Goal: Navigation & Orientation: Find specific page/section

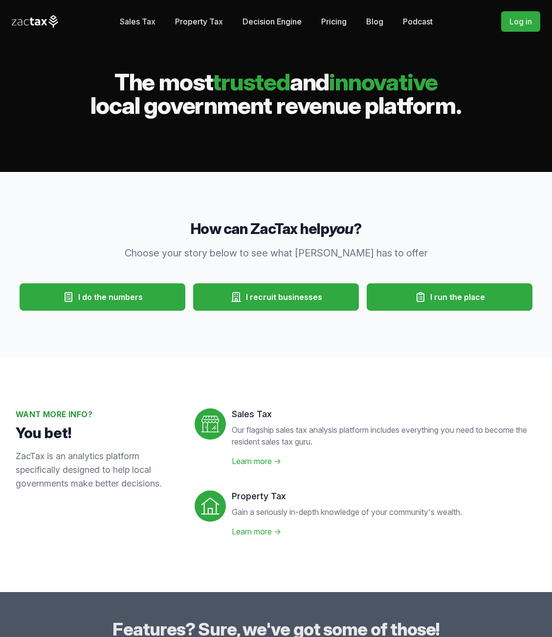
click at [128, 15] on link "Sales Tax" at bounding box center [138, 22] width 36 height 20
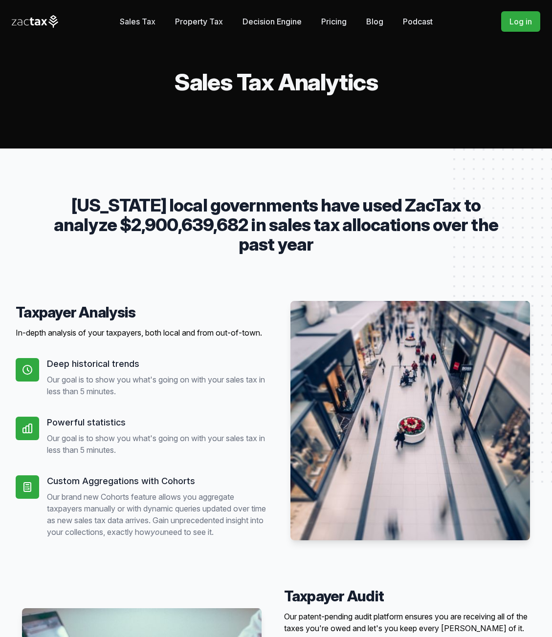
click at [28, 22] on icon at bounding box center [35, 21] width 47 height 13
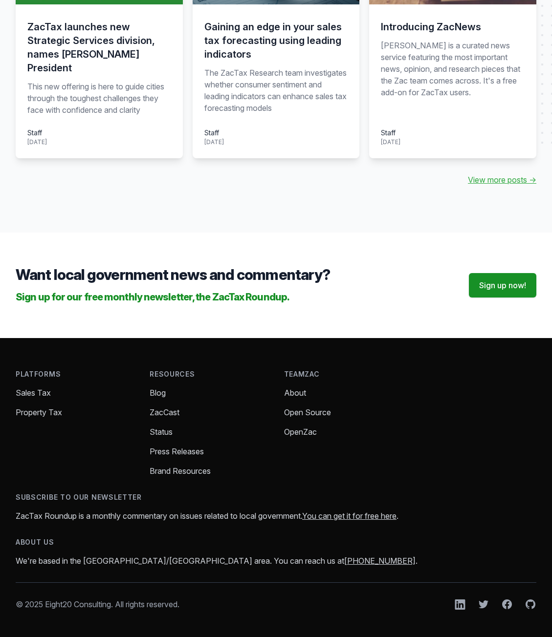
scroll to position [1063, 0]
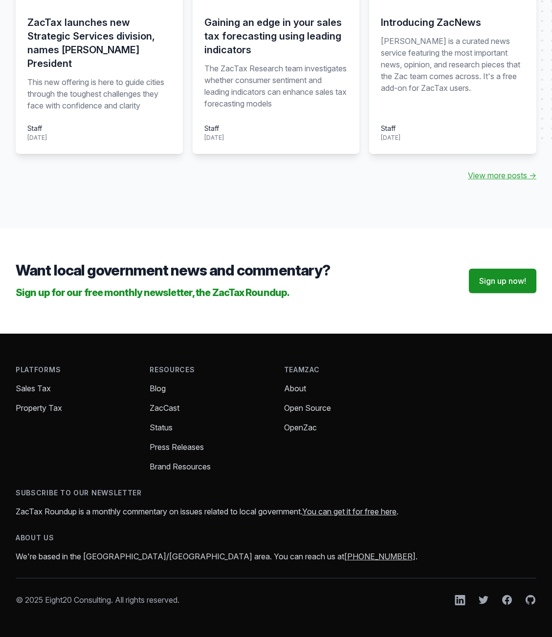
click at [296, 388] on link "About" at bounding box center [295, 388] width 22 height 10
